Goal: Transaction & Acquisition: Obtain resource

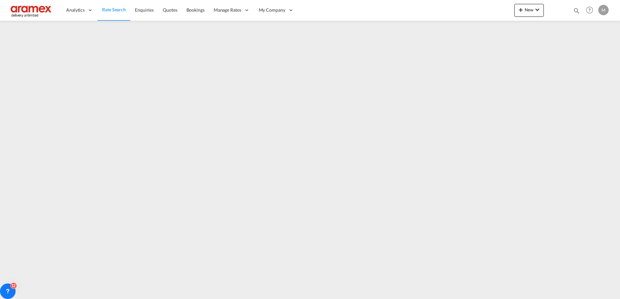
click at [110, 10] on span "Rate Search" at bounding box center [114, 10] width 24 height 6
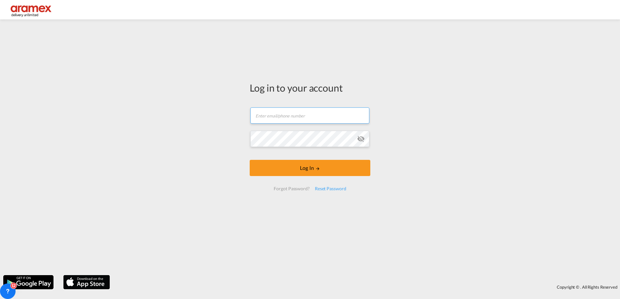
type input "[PERSON_NAME][EMAIL_ADDRESS][DOMAIN_NAME]"
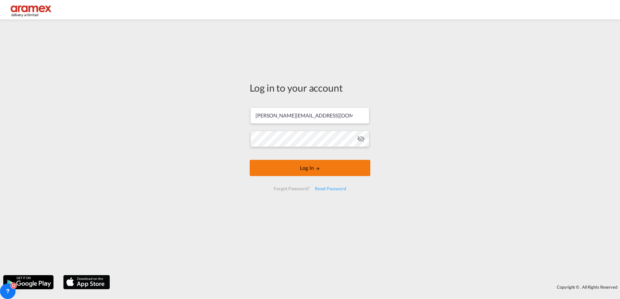
click at [318, 169] on md-icon "LOGIN" at bounding box center [317, 169] width 5 height 5
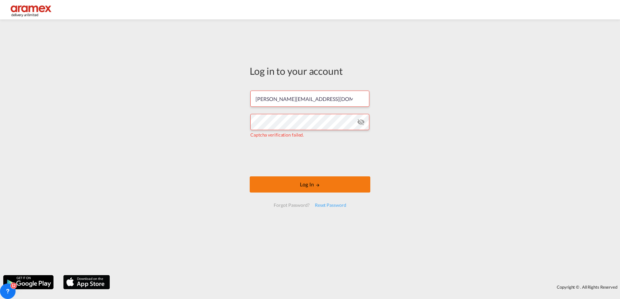
click at [305, 180] on button "Log In" at bounding box center [310, 185] width 121 height 16
click at [284, 180] on button "Log In" at bounding box center [310, 185] width 121 height 16
click at [312, 185] on button "Log In" at bounding box center [310, 185] width 121 height 16
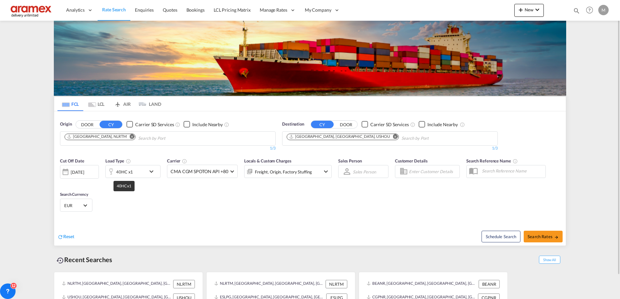
click at [118, 172] on div "40HC x1" at bounding box center [124, 172] width 17 height 9
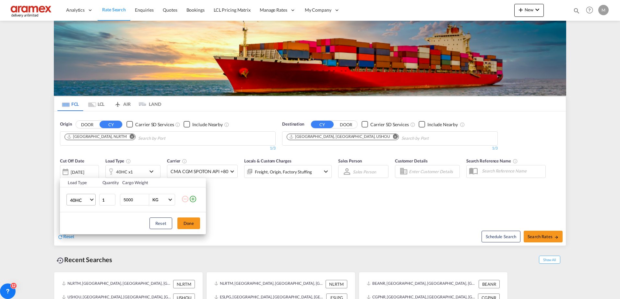
click at [83, 199] on span "40HC" at bounding box center [79, 200] width 19 height 6
click at [87, 170] on md-option "20GP" at bounding box center [87, 169] width 44 height 16
click at [190, 224] on button "Done" at bounding box center [188, 224] width 23 height 12
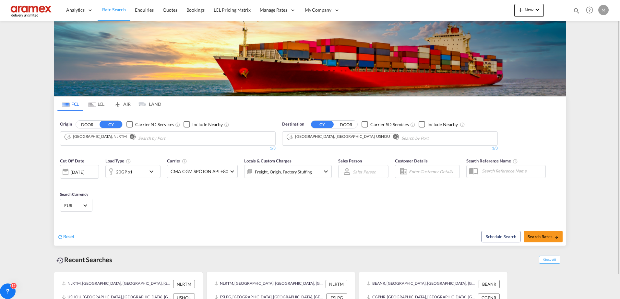
click at [393, 137] on md-icon "Remove" at bounding box center [395, 136] width 5 height 5
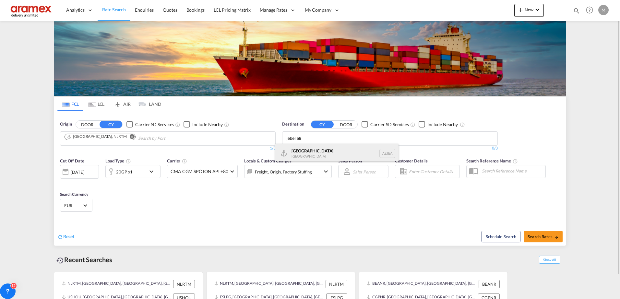
type input "jebel ali"
click at [309, 155] on div "[GEOGRAPHIC_DATA] [GEOGRAPHIC_DATA]" at bounding box center [336, 153] width 123 height 19
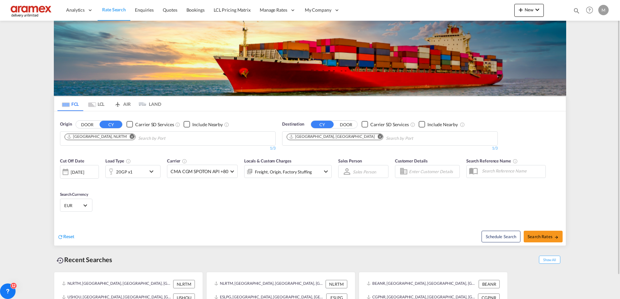
scroll to position [26, 0]
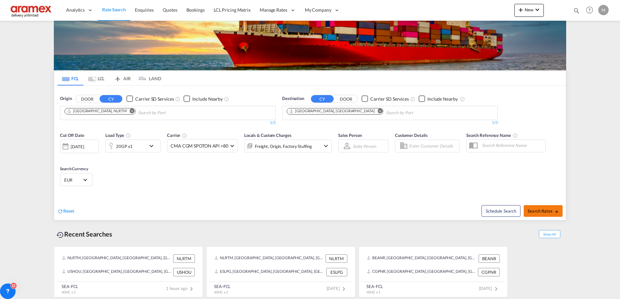
click at [545, 212] on span "Search Rates" at bounding box center [542, 211] width 31 height 5
type input "NLRTM to AEJEA / [DATE]"
